Goal: Find specific page/section: Find specific page/section

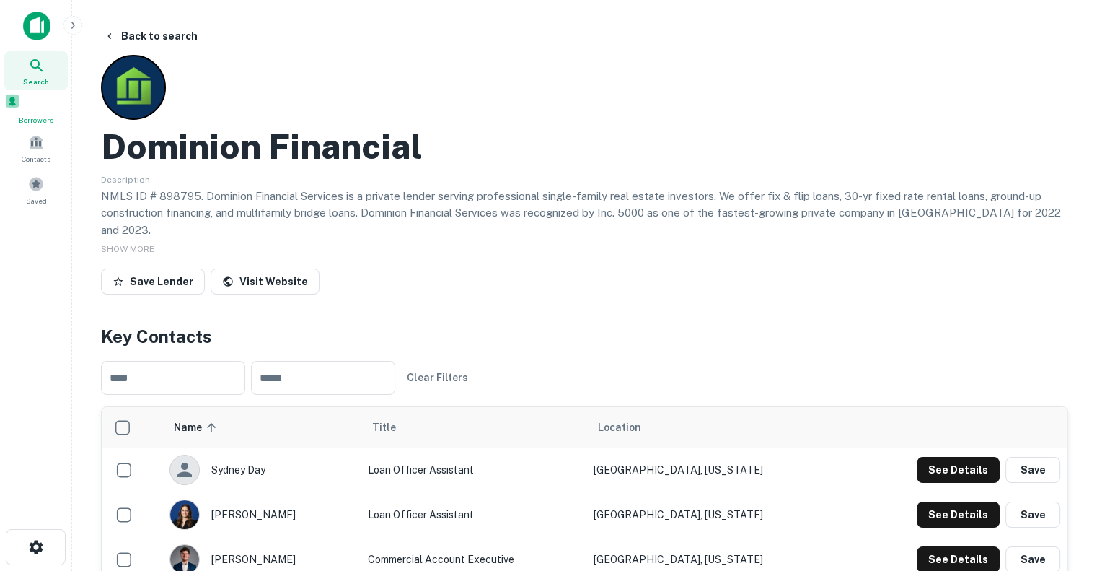
click at [20, 103] on span at bounding box center [12, 101] width 16 height 16
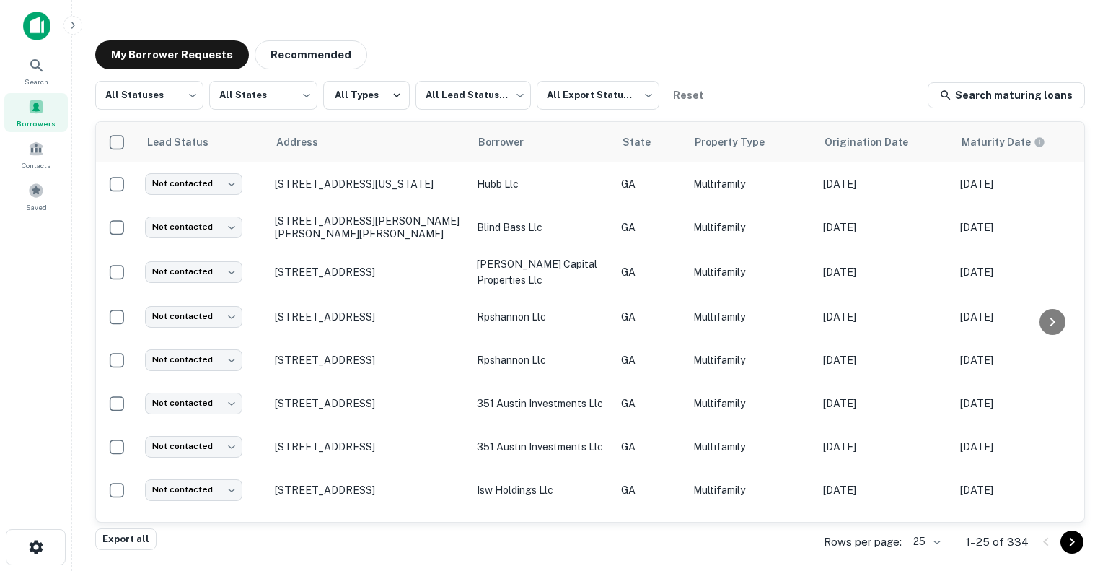
click at [939, 542] on body "Search Borrowers Contacts Saved My Borrower Requests Recommended All Statuses *…" at bounding box center [554, 285] width 1108 height 571
click at [931, 511] on li "500" at bounding box center [928, 514] width 49 height 26
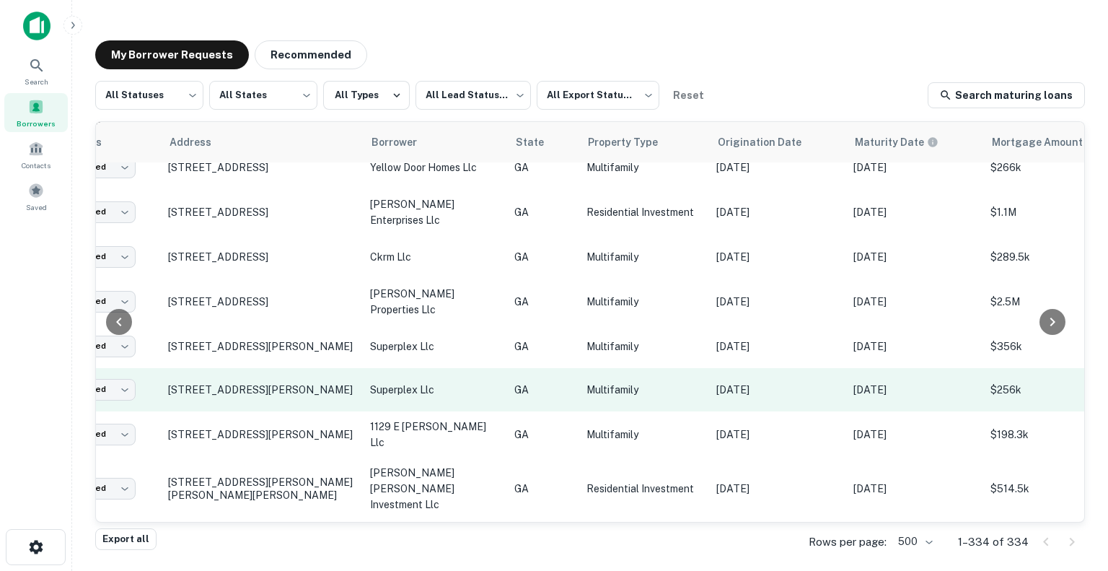
scroll to position [8961, 385]
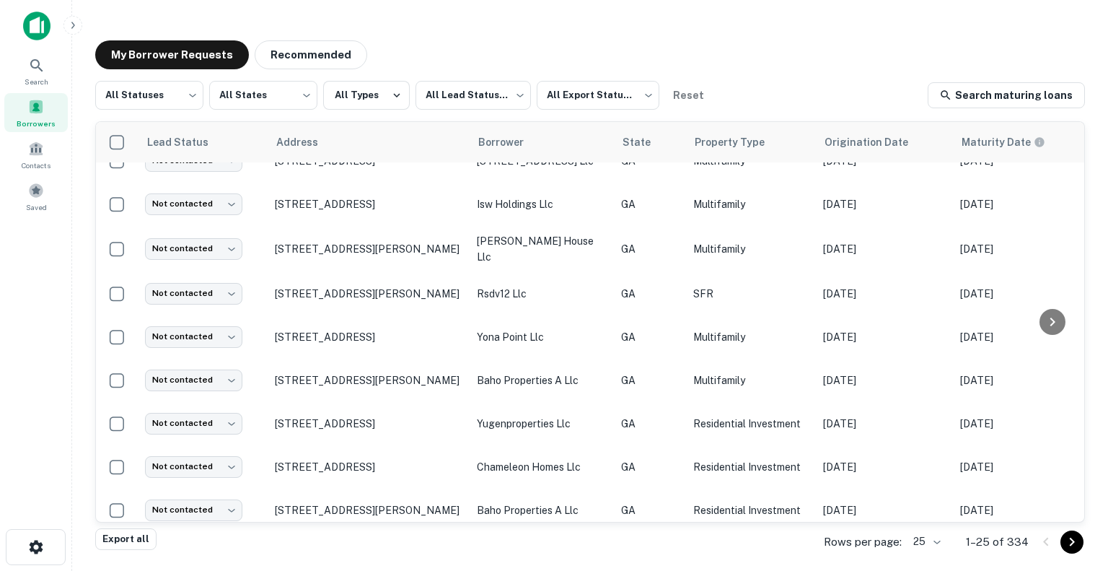
click at [918, 529] on div "Rows per page: 25 ** 1–25 of 334" at bounding box center [946, 541] width 278 height 39
click at [922, 535] on body "Search Borrowers Contacts Saved My Borrower Requests Recommended All Statuses *…" at bounding box center [554, 285] width 1108 height 571
click at [923, 510] on li "500" at bounding box center [928, 514] width 49 height 26
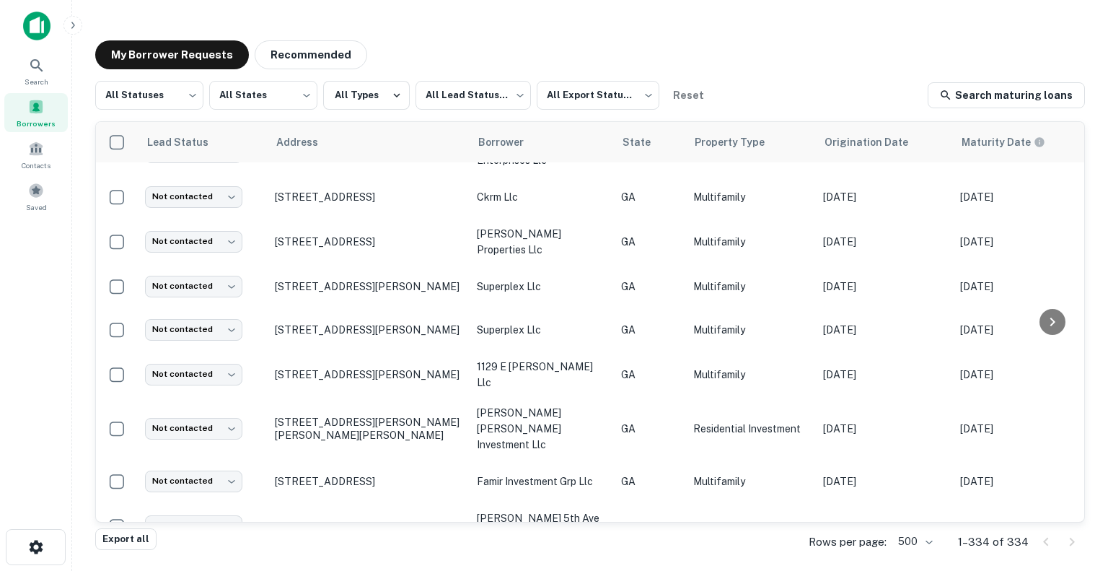
scroll to position [9836, 0]
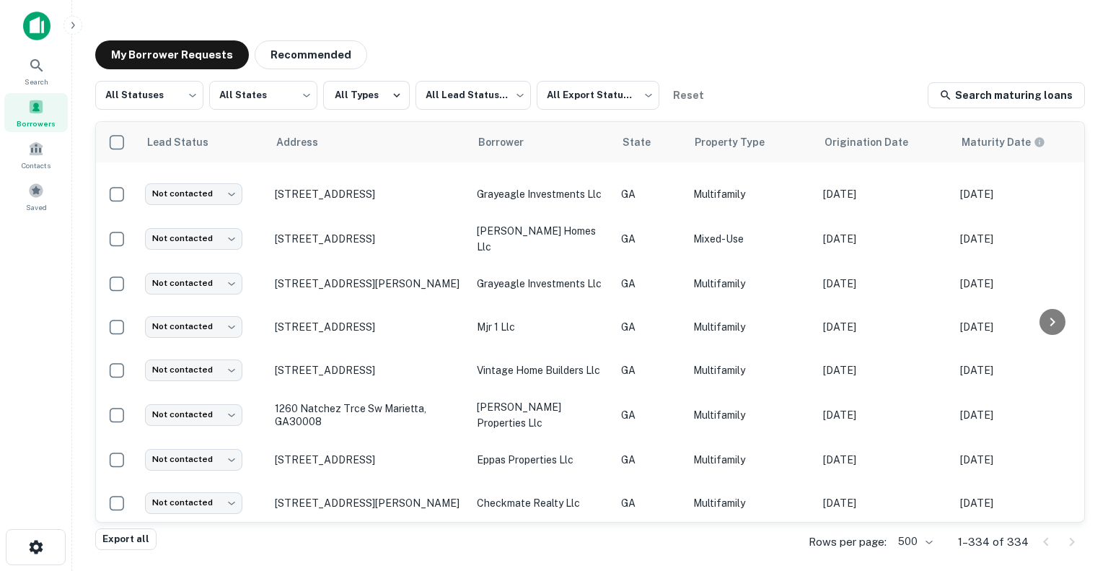
click at [6, 360] on div "Search Borrowers Contacts Saved" at bounding box center [35, 263] width 71 height 526
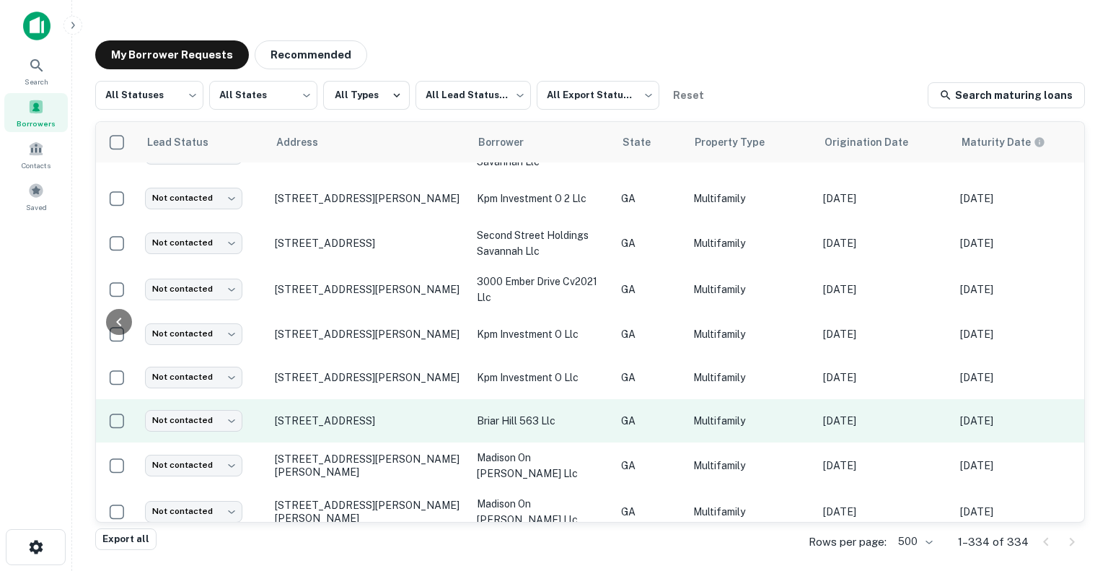
scroll to position [8471, 571]
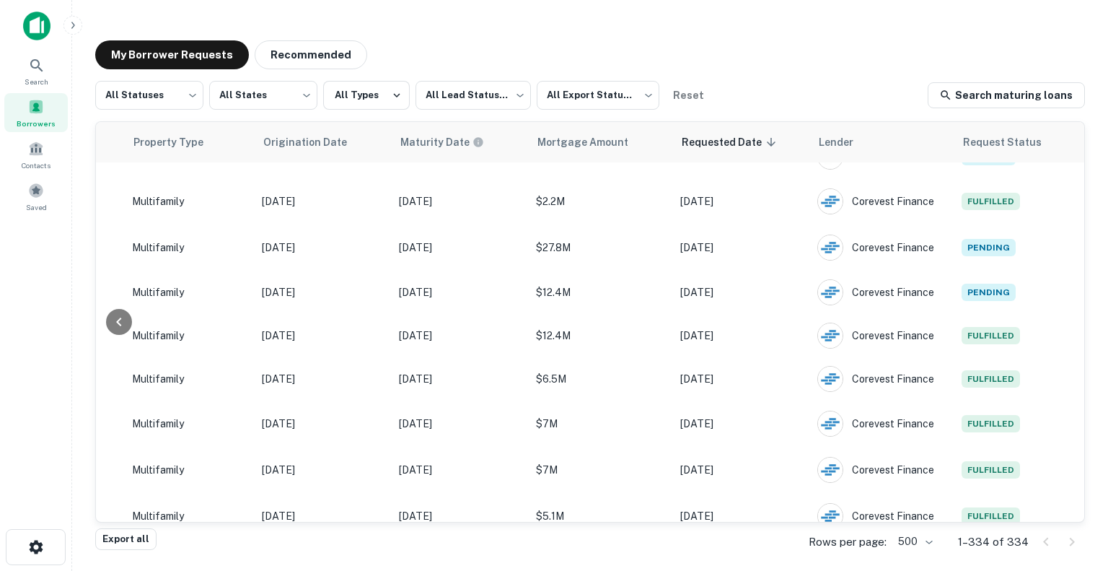
click at [840, 34] on div "My Borrower Requests Recommended All Statuses *** ​ All States *** ​ All Types …" at bounding box center [590, 286] width 1013 height 514
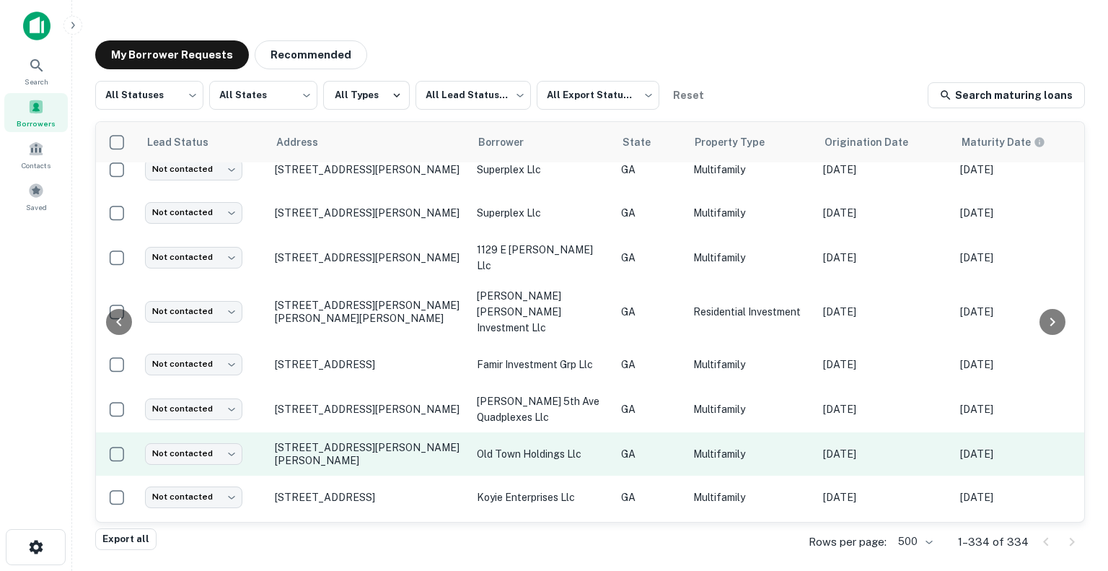
scroll to position [9152, 571]
